Goal: Transaction & Acquisition: Purchase product/service

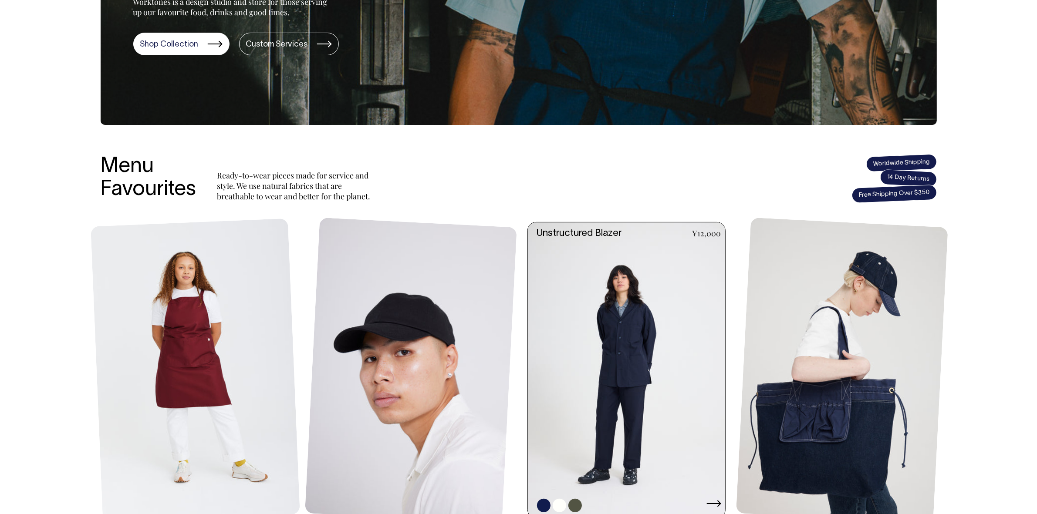
click at [634, 349] on link at bounding box center [629, 371] width 203 height 296
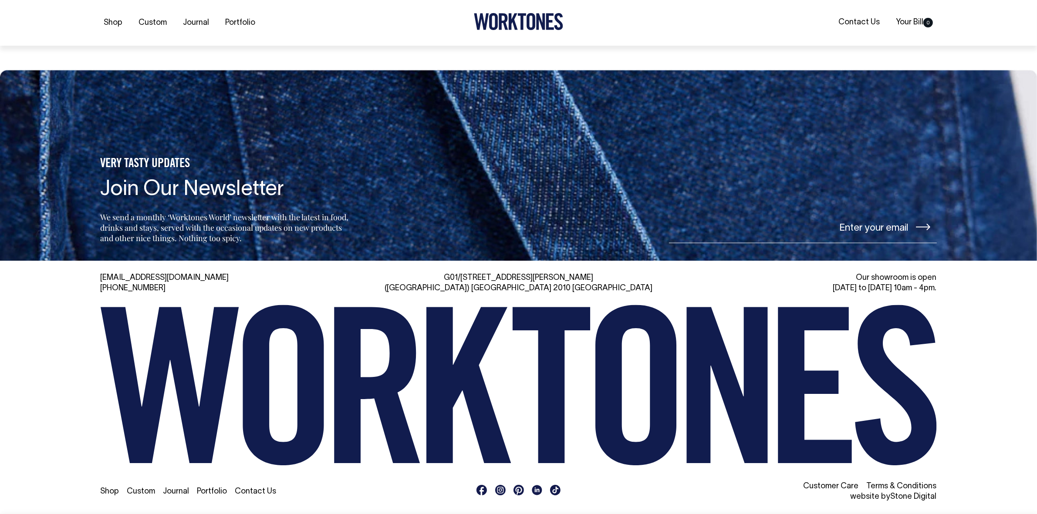
scroll to position [1404, 0]
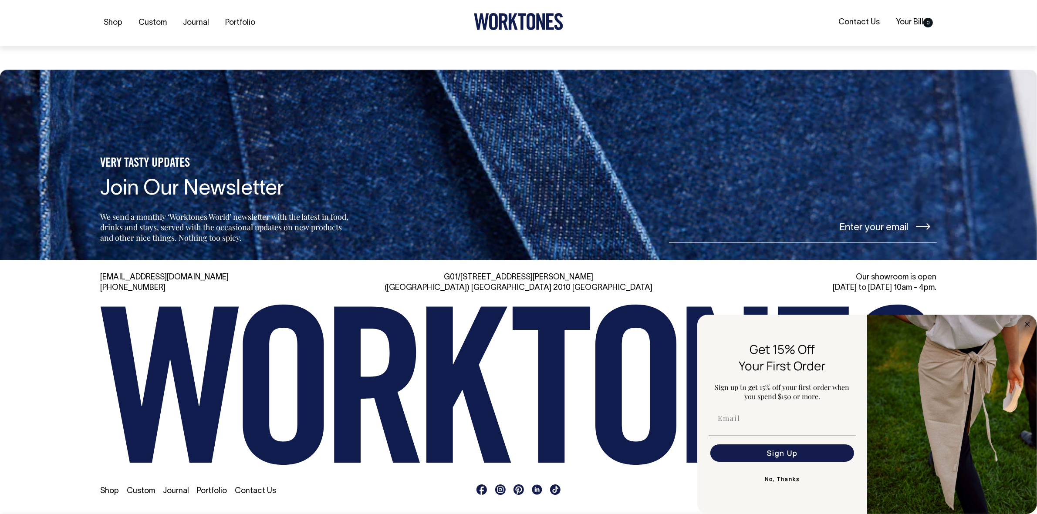
click at [777, 478] on button "No, Thanks" at bounding box center [782, 479] width 147 height 17
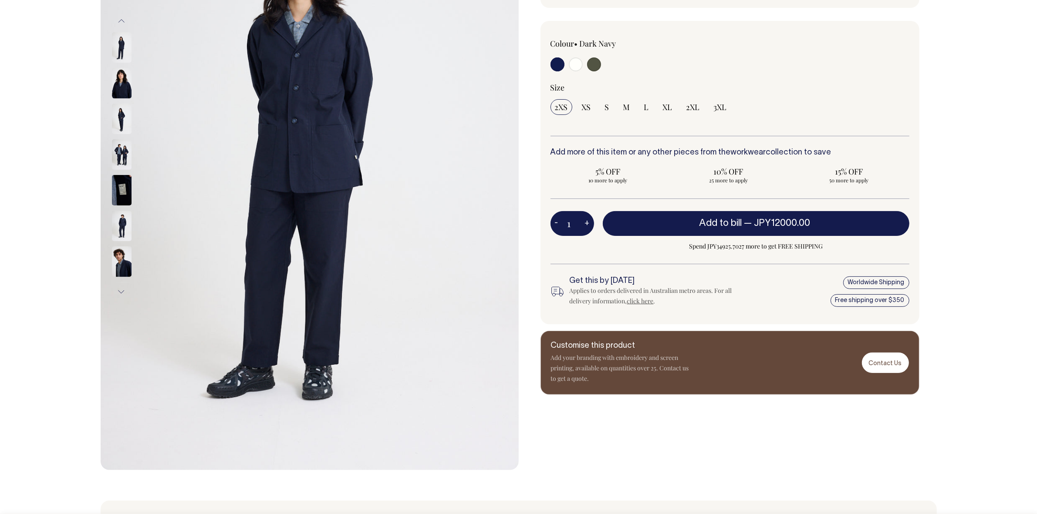
scroll to position [0, 0]
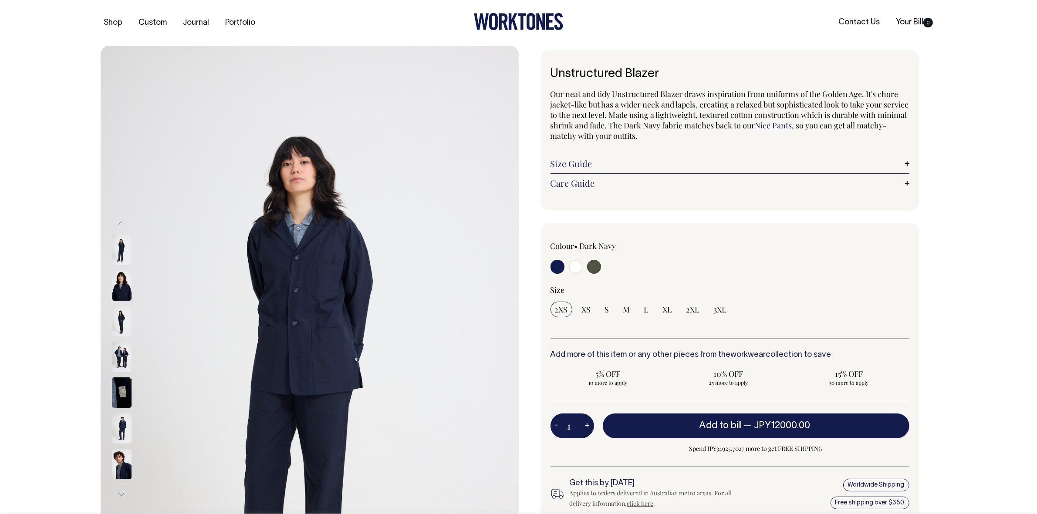
click at [507, 23] on icon at bounding box center [518, 21] width 89 height 17
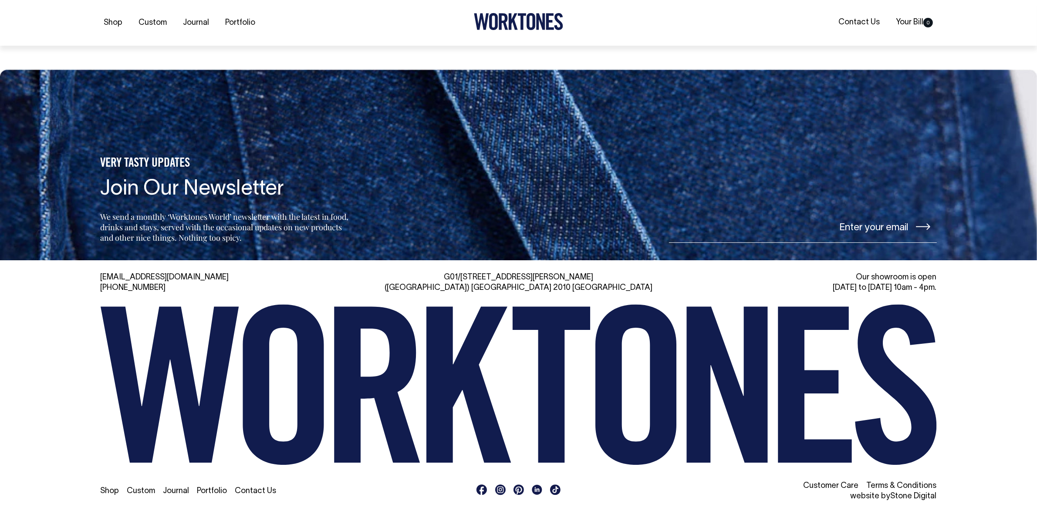
scroll to position [2019, 0]
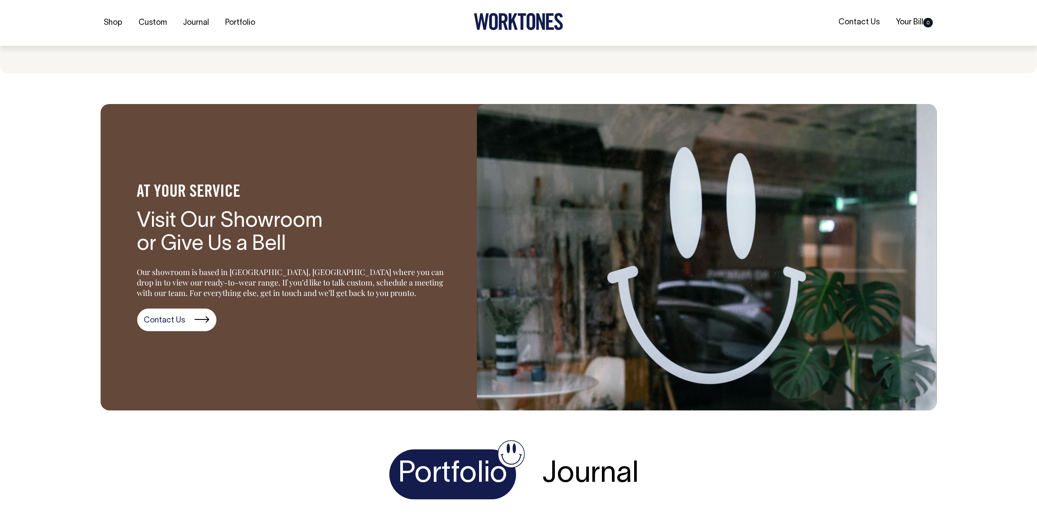
scroll to position [2026, 0]
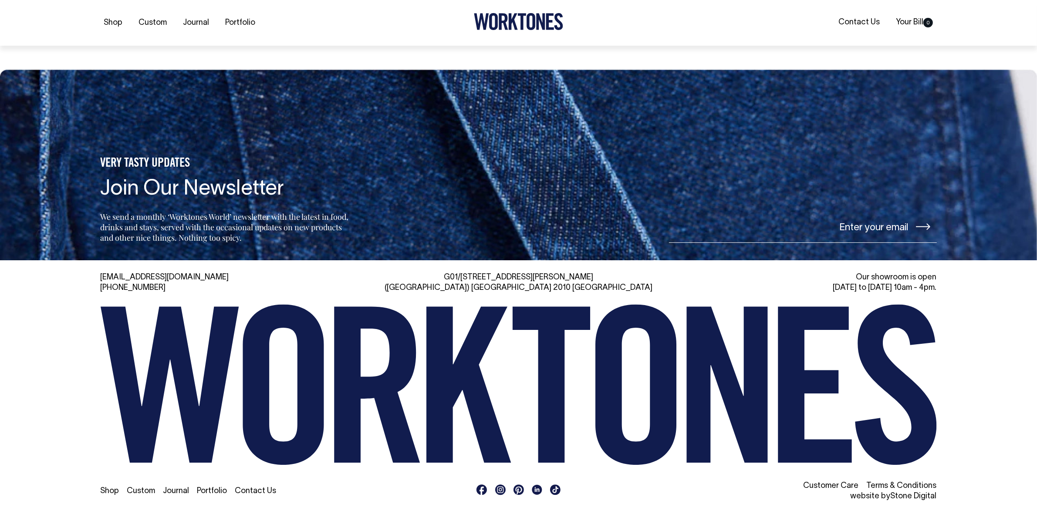
click at [108, 493] on link "Shop" at bounding box center [110, 491] width 19 height 7
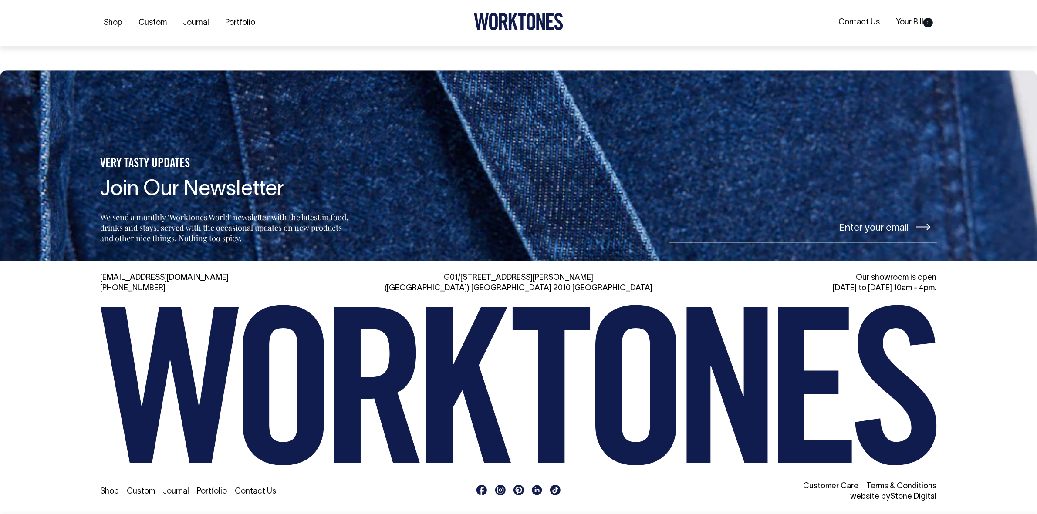
scroll to position [1404, 0]
